Goal: Ask a question: Seek information or help from site administrators or community

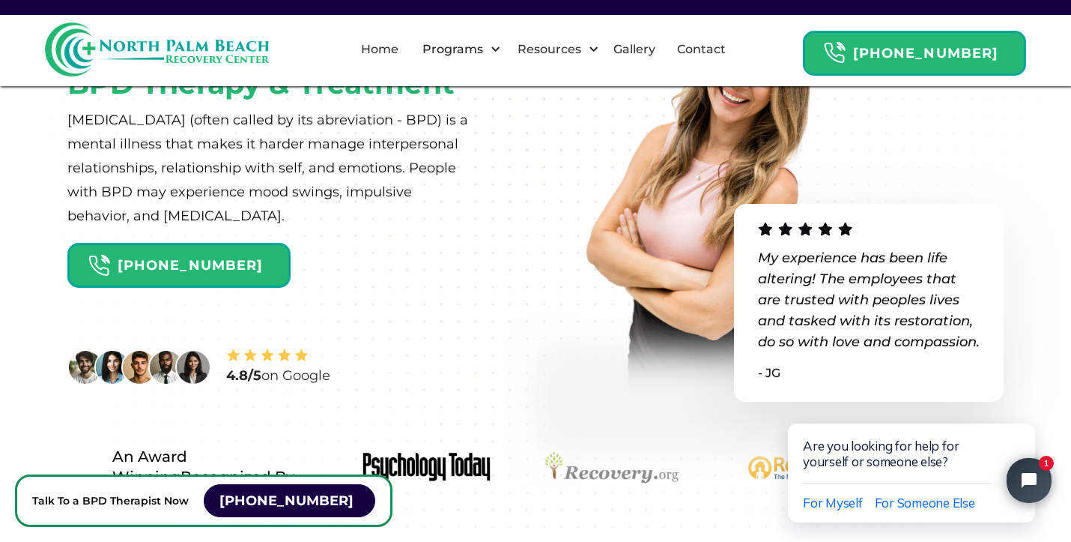
scroll to position [148, 0]
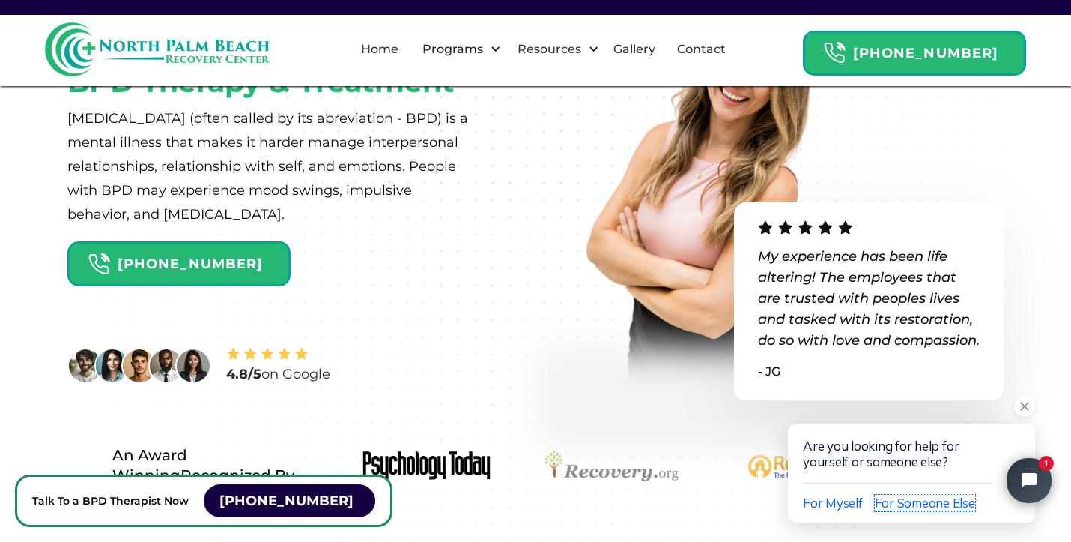
click at [913, 503] on span "For Someone Else" at bounding box center [925, 502] width 100 height 16
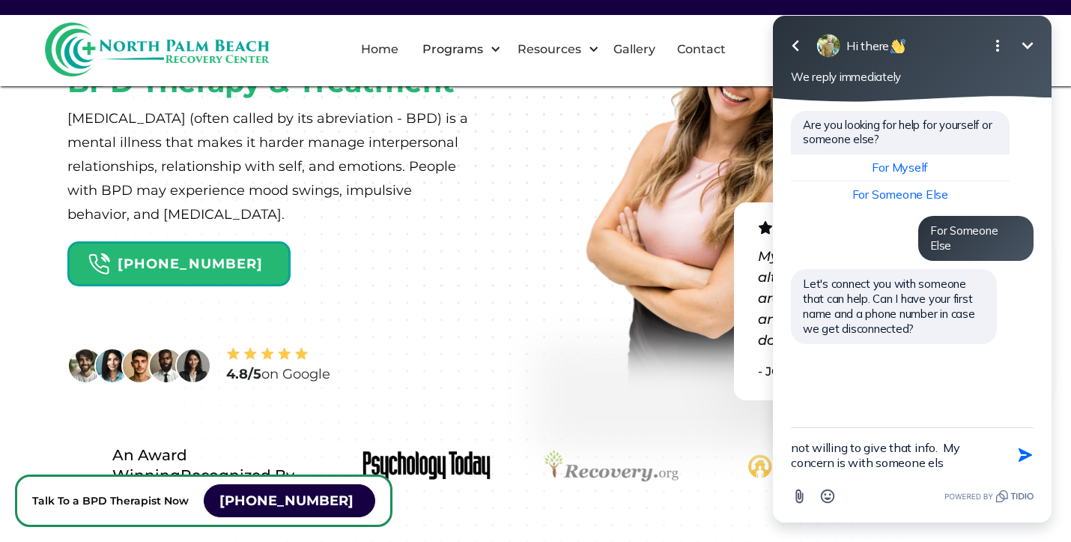
type textarea "not willing to give that info. My concern is with someone else"
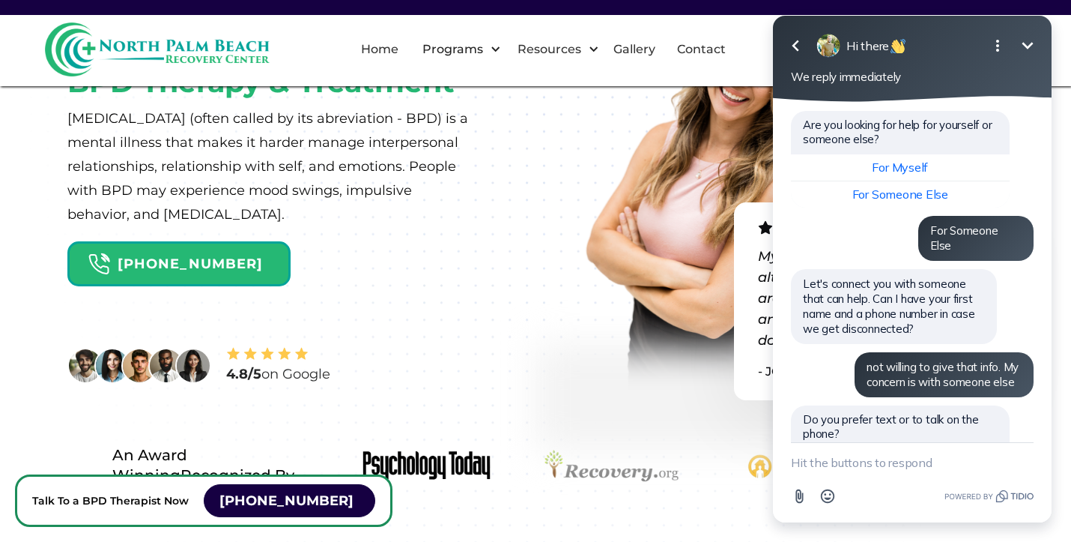
scroll to position [66, 0]
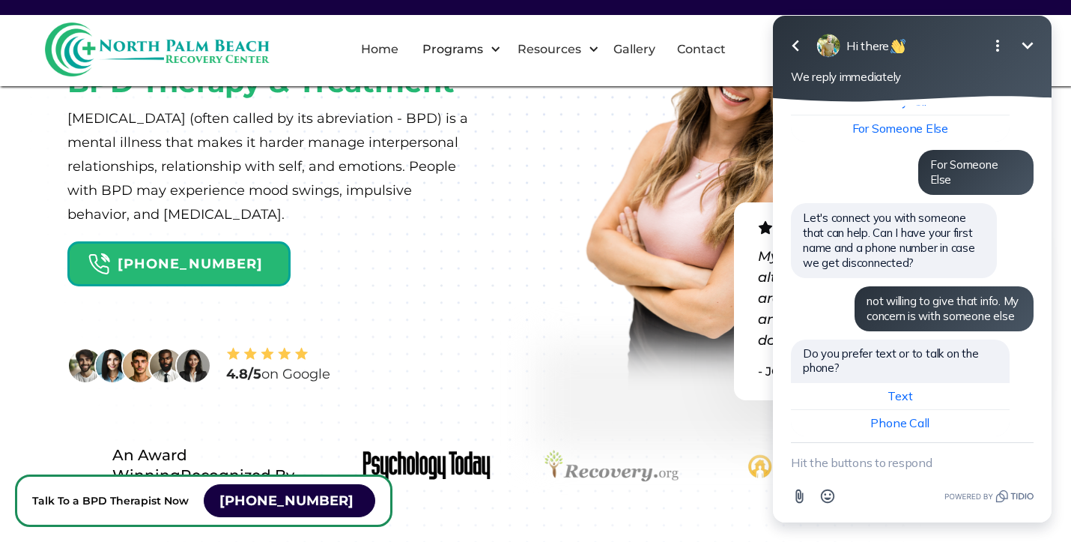
click at [1028, 37] on icon "Minimize" at bounding box center [1028, 46] width 18 height 18
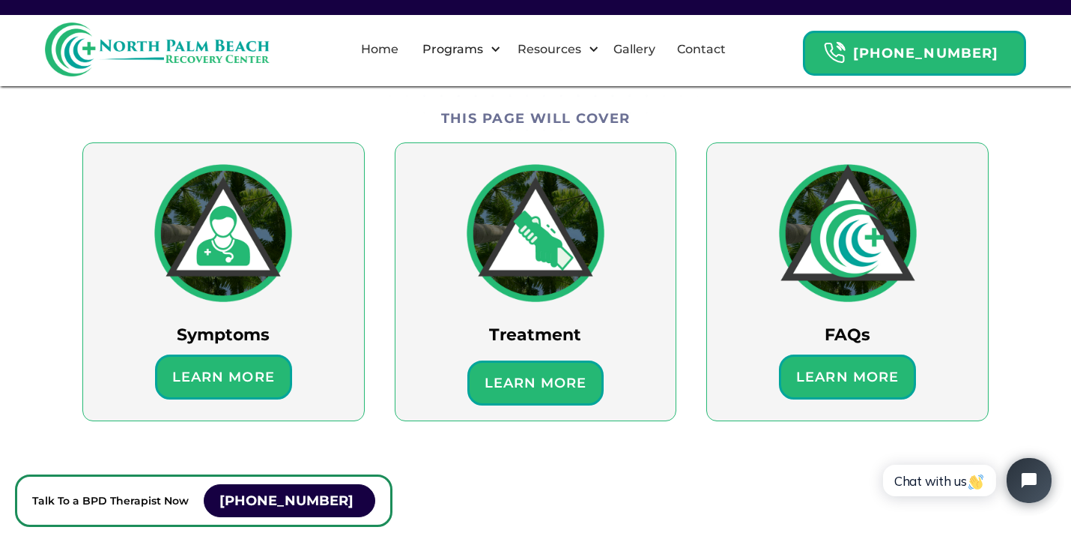
scroll to position [871, 0]
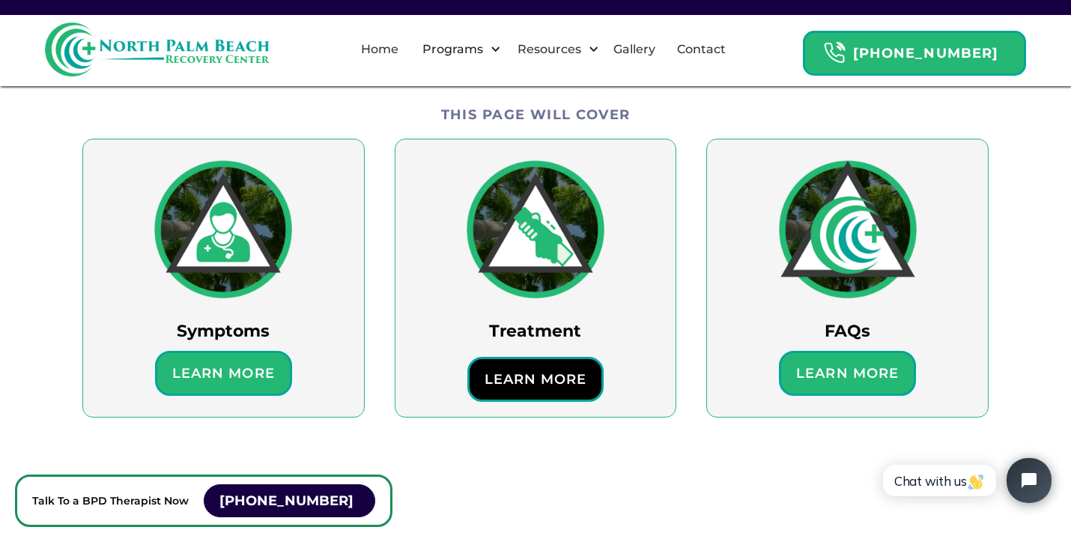
click at [539, 378] on h6 "Learn More" at bounding box center [536, 379] width 118 height 22
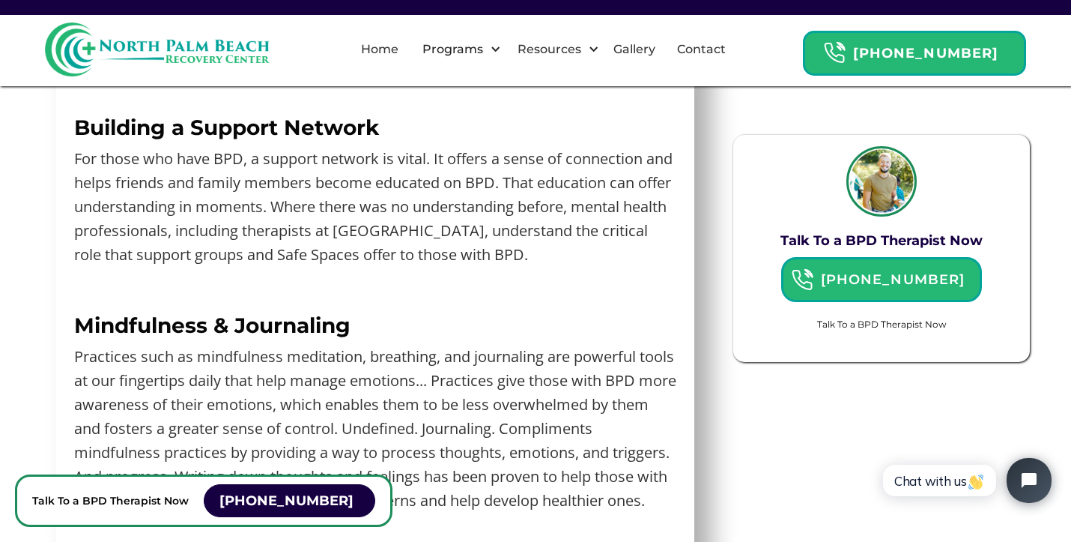
scroll to position [4898, 0]
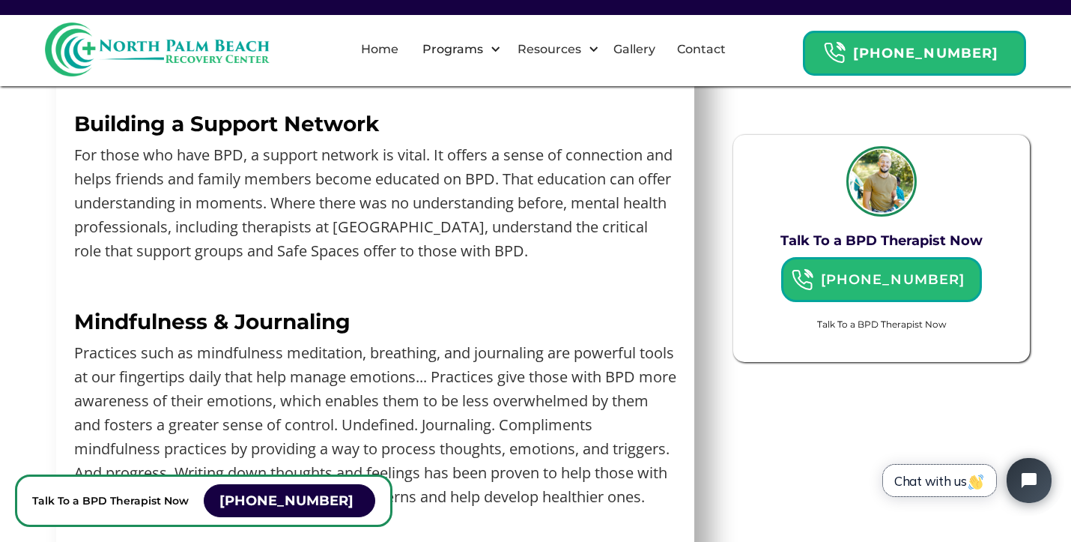
click at [925, 476] on span "Chat with us" at bounding box center [940, 481] width 91 height 16
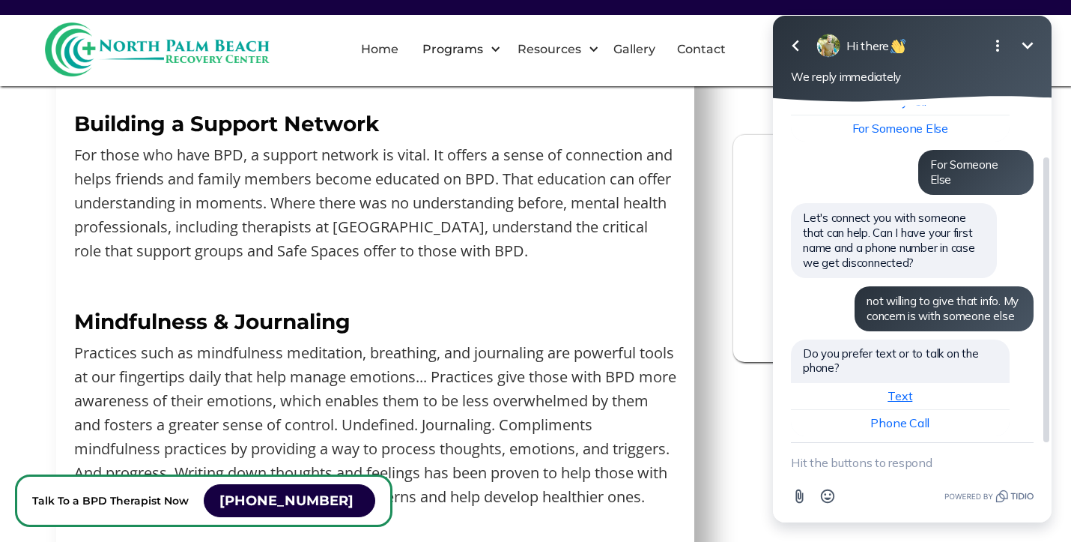
click at [908, 388] on span "Text" at bounding box center [900, 395] width 25 height 15
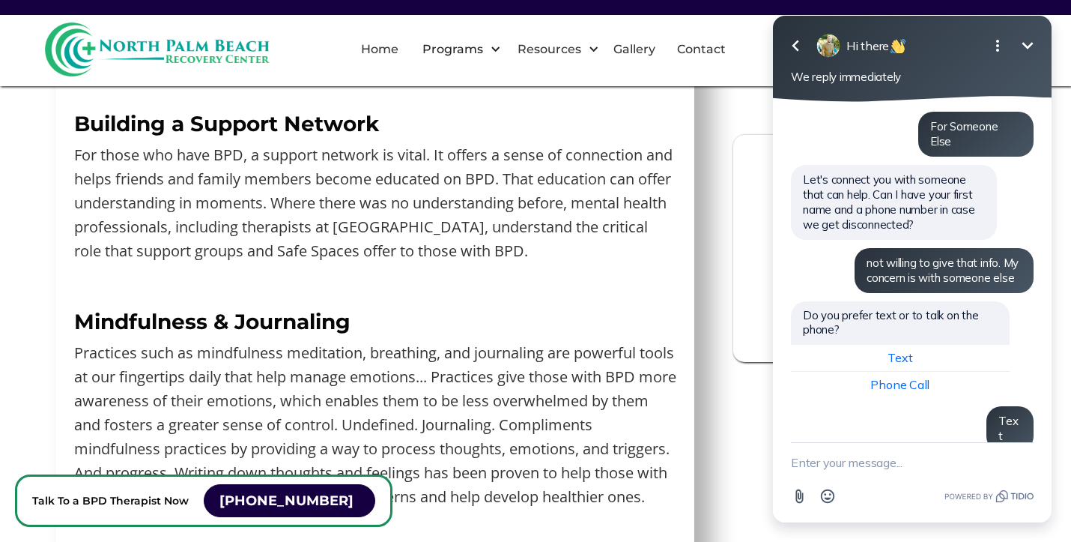
click at [796, 463] on textarea "New message" at bounding box center [912, 462] width 243 height 39
type textarea "how do you get someone with BPD to get therapy"
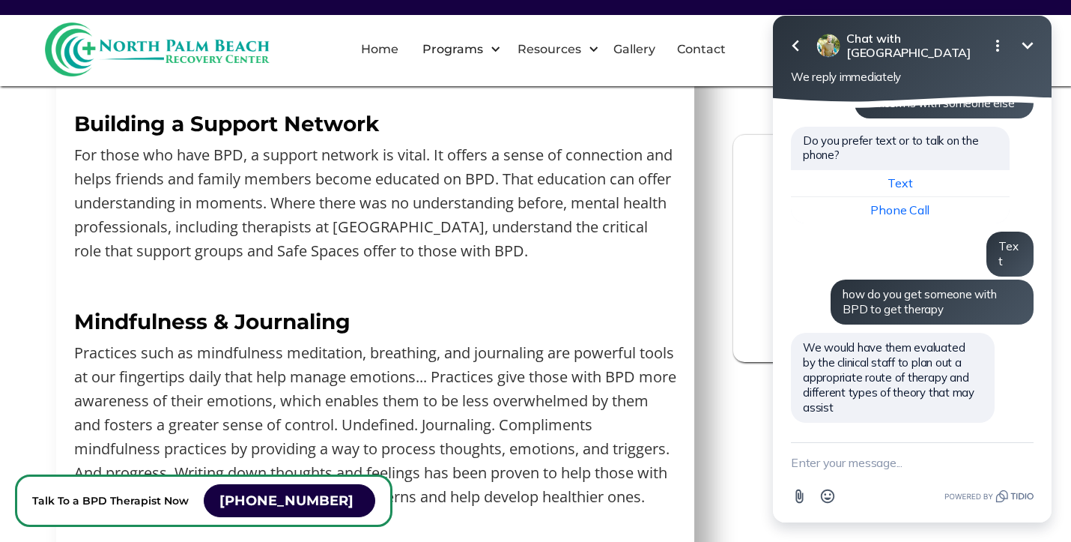
scroll to position [250, 0]
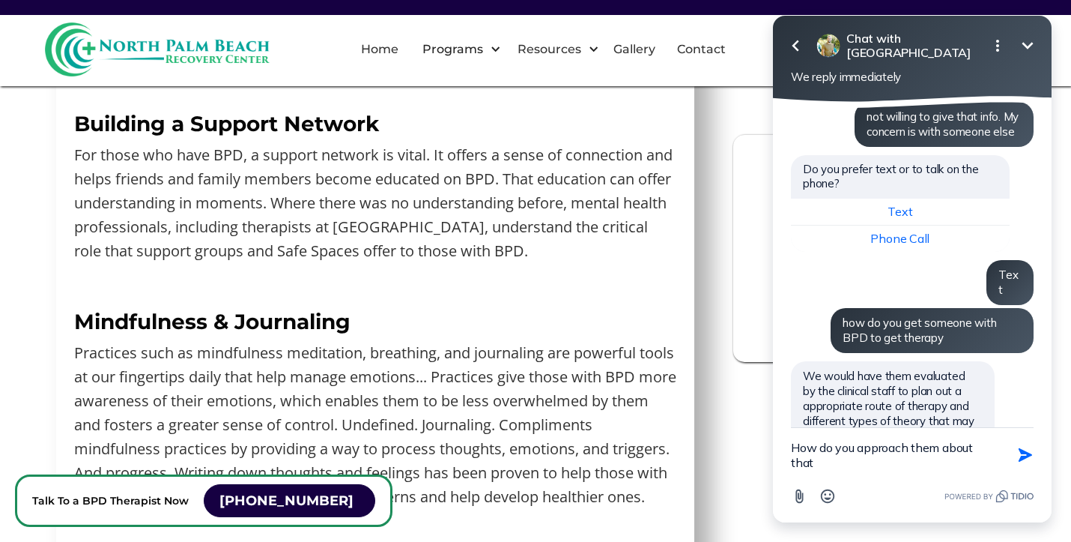
type textarea "How do you approach them about that/"
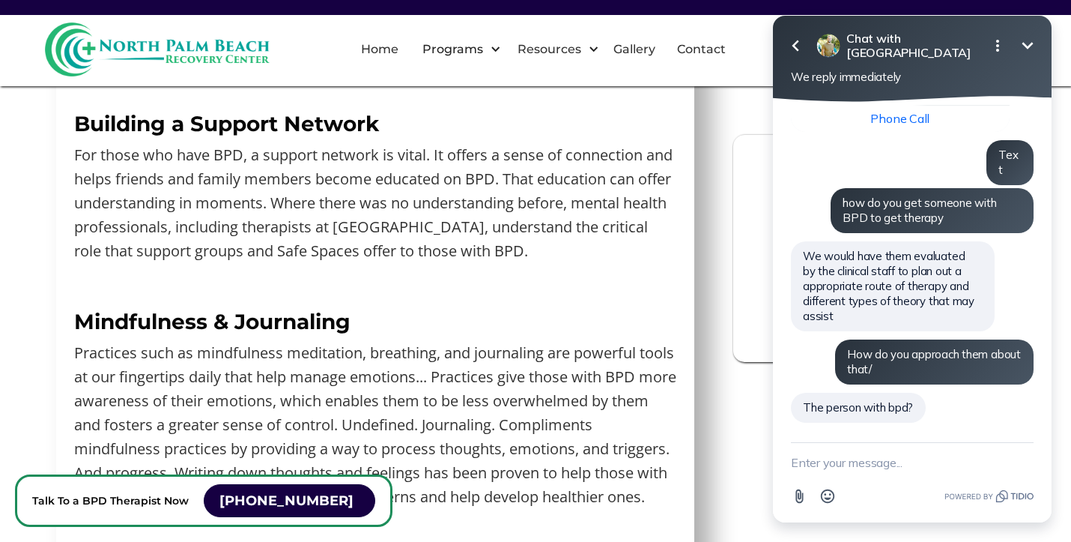
scroll to position [342, 0]
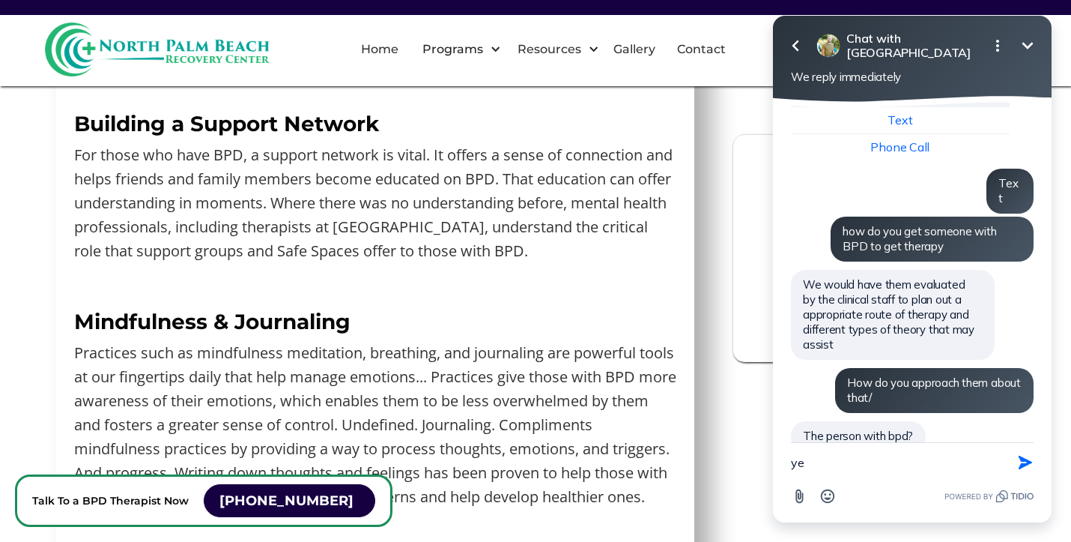
type textarea "yes"
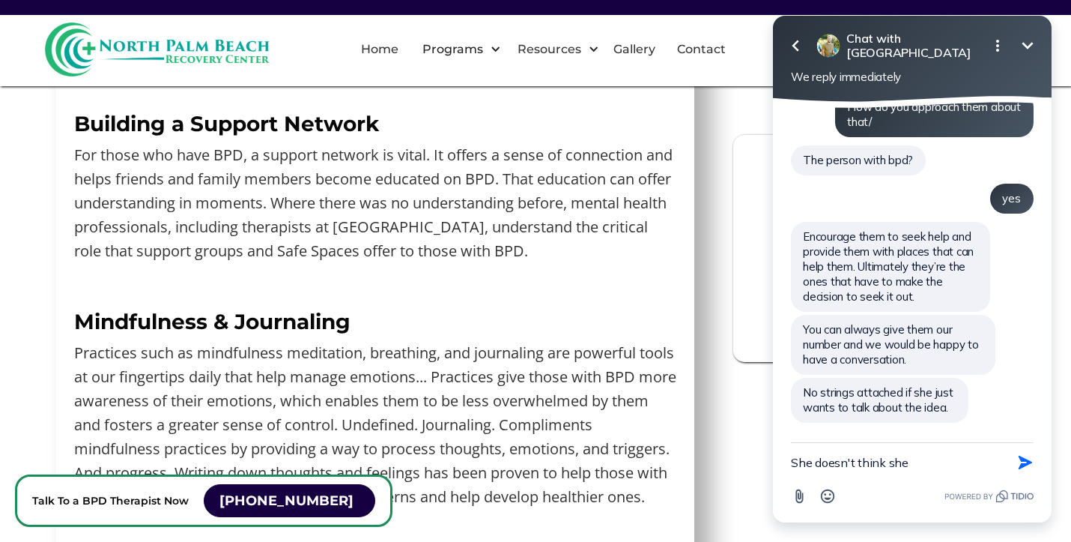
scroll to position [589, 0]
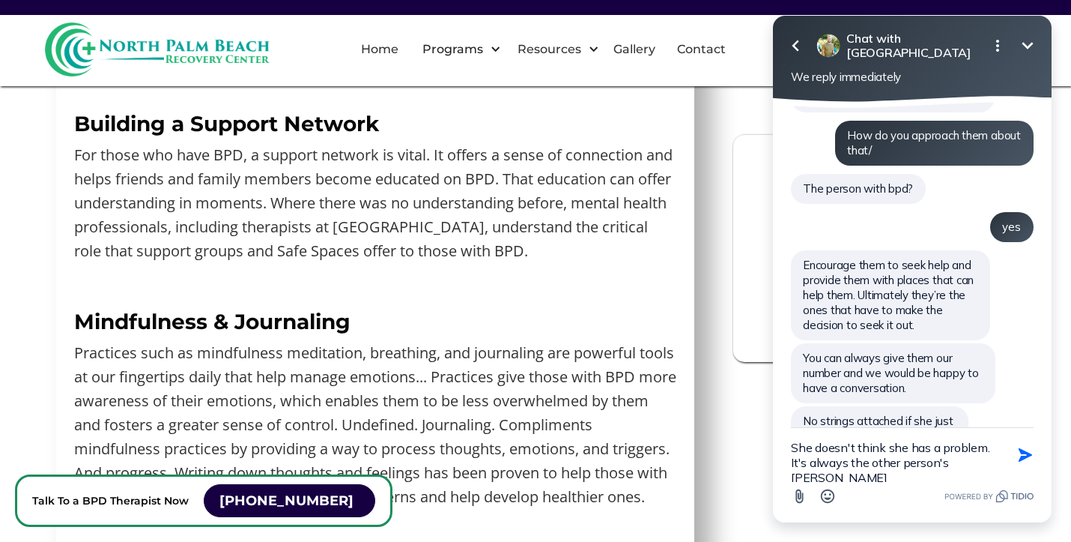
type textarea "She doesn't think she has a problem. It's always the other person's fault"
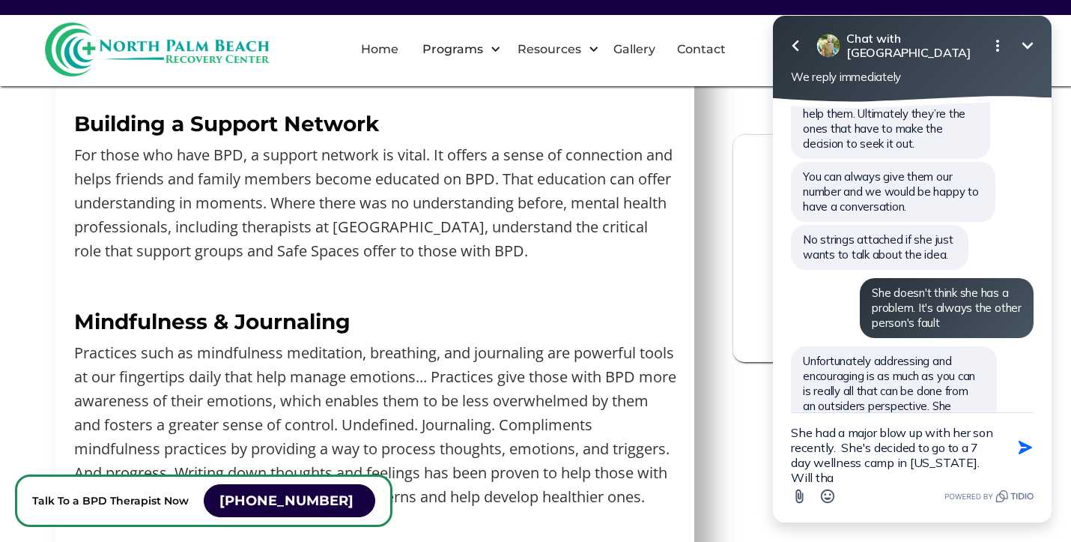
scroll to position [3, 0]
type textarea "She had a major blow up with her son recently. She's decided to go to a 7 day w…"
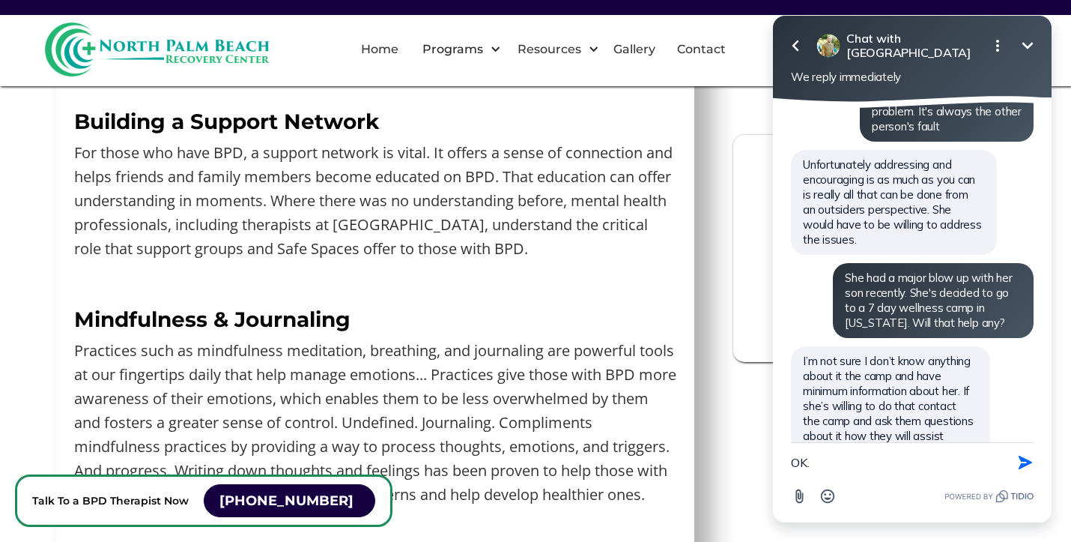
scroll to position [4901, 0]
type textarea "OK. Thanks"
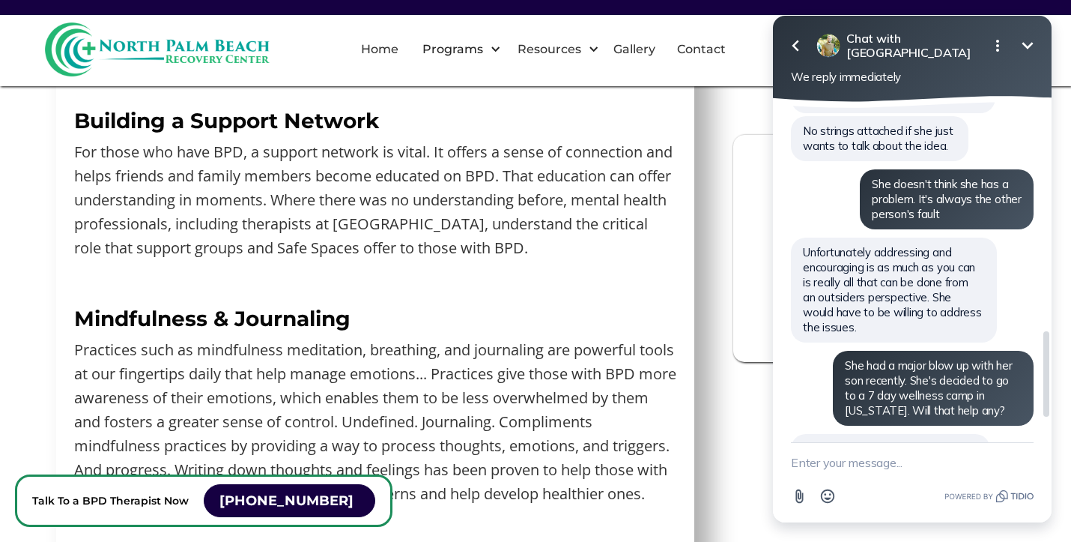
scroll to position [1005, 0]
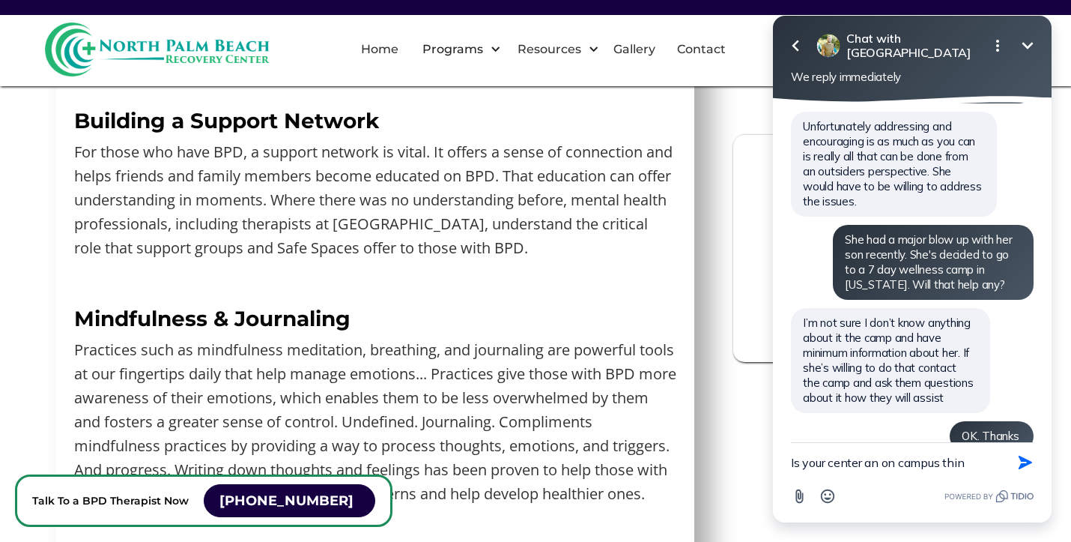
type textarea "Is your center an on campus thing"
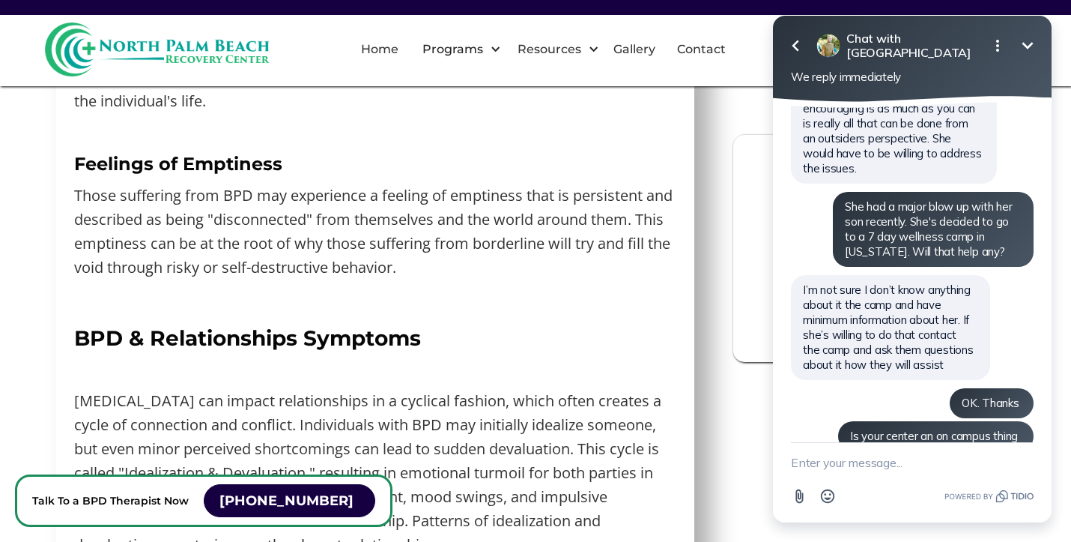
scroll to position [2050, 0]
